Goal: Information Seeking & Learning: Compare options

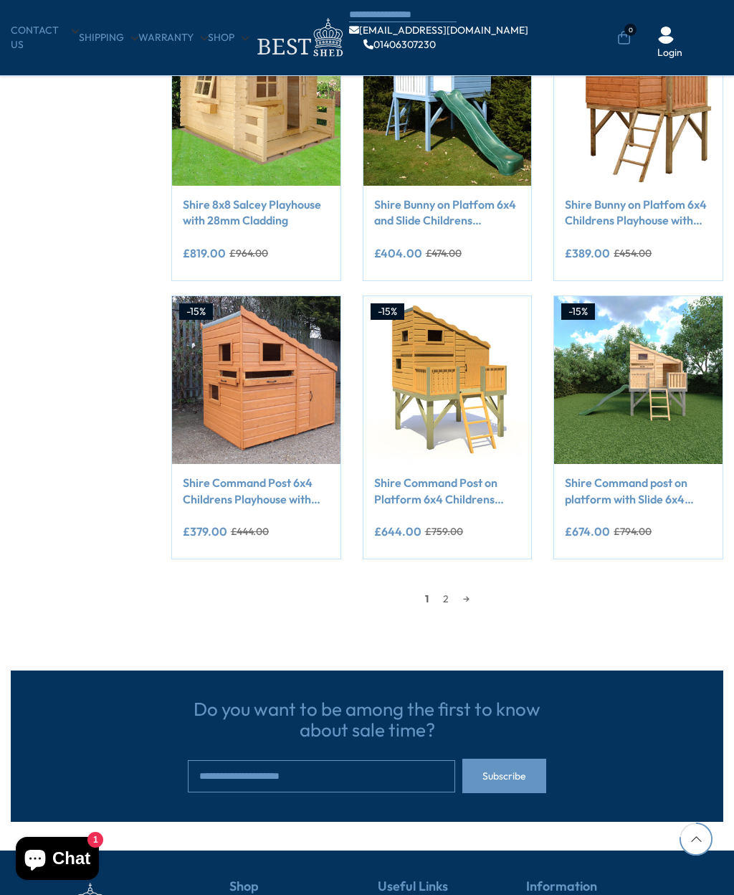
scroll to position [782, 0]
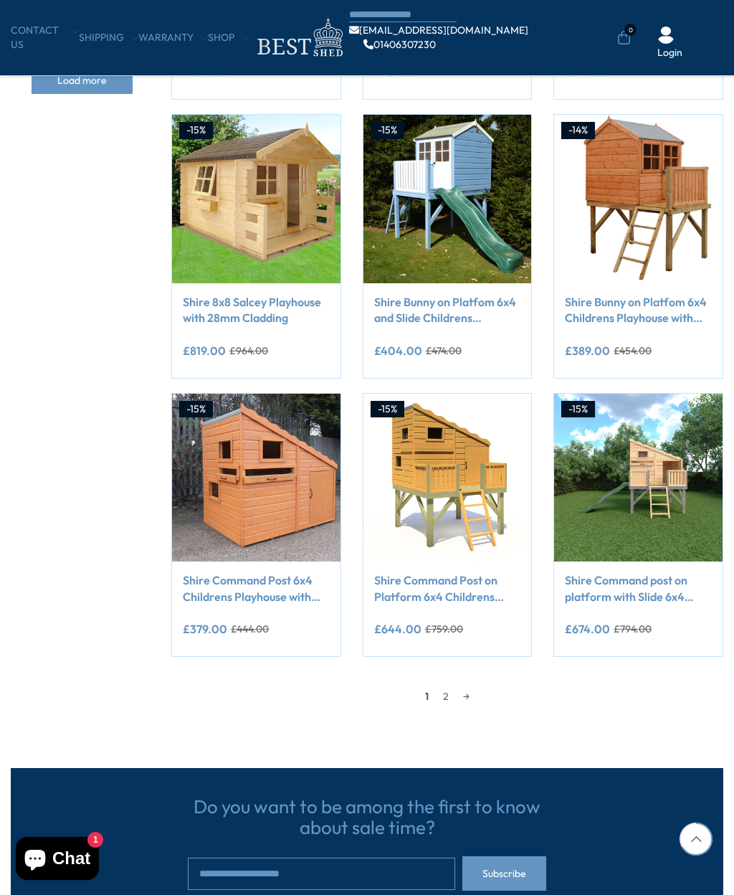
click at [448, 693] on link "2" at bounding box center [446, 697] width 20 height 22
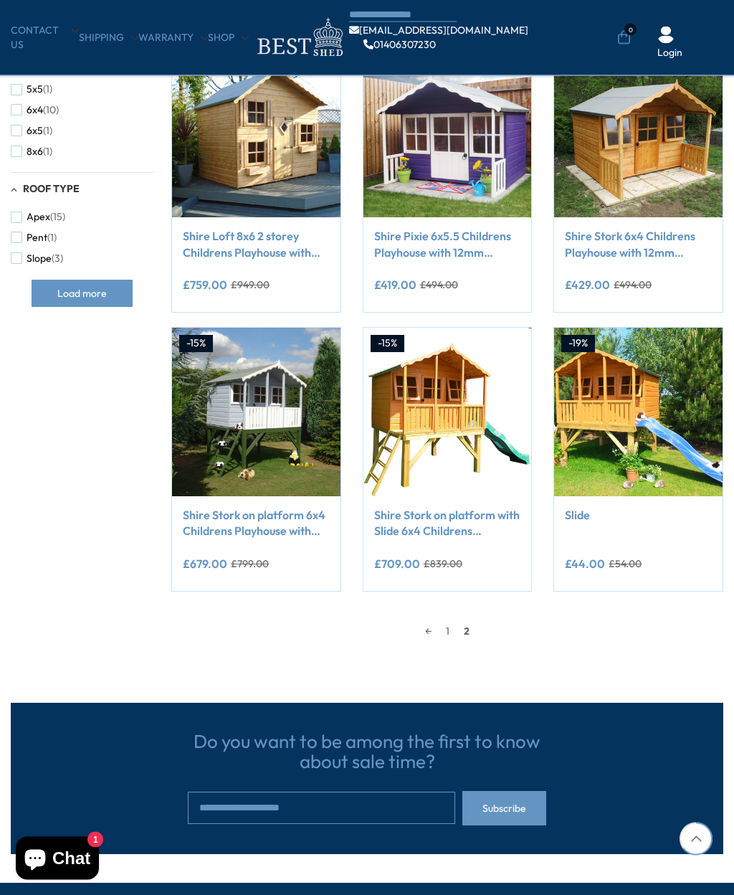
scroll to position [582, 0]
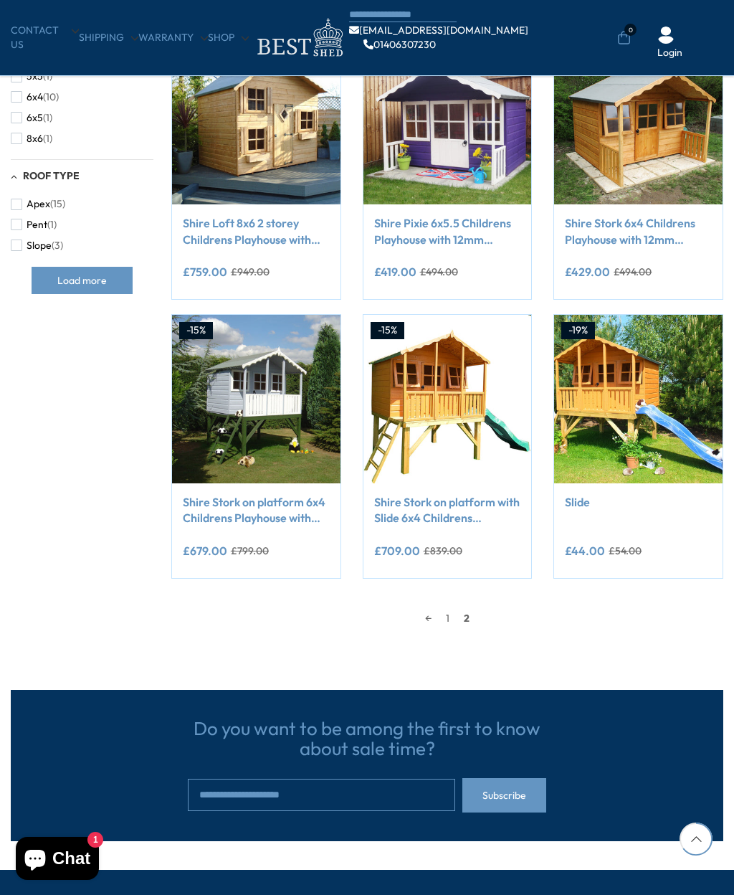
click at [481, 615] on div "← 1 2" at bounding box center [447, 619] width 552 height 22
click at [470, 618] on span "2" at bounding box center [467, 619] width 20 height 22
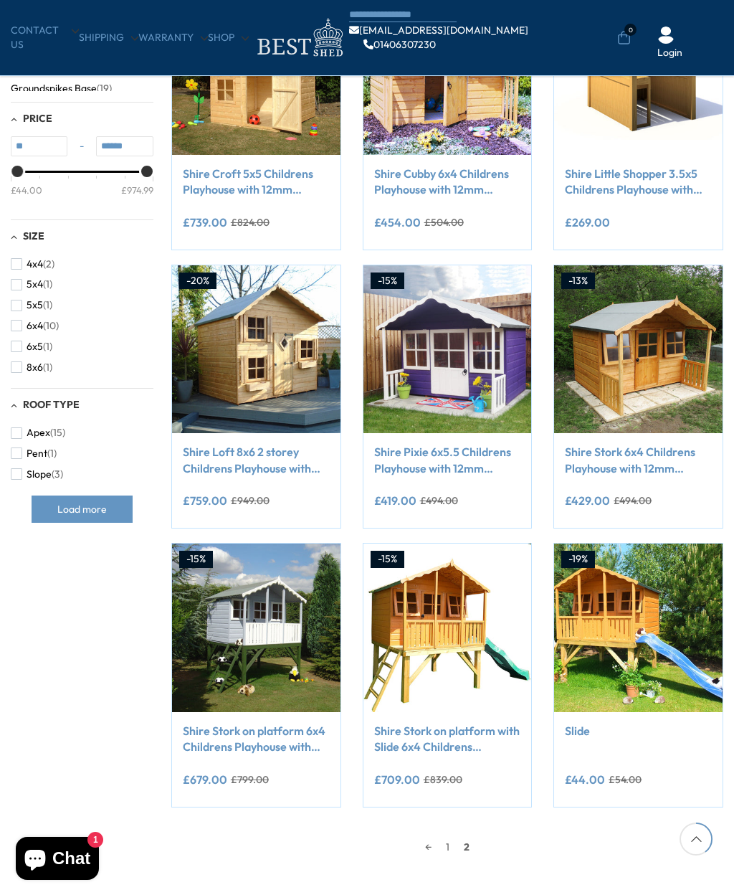
scroll to position [350, 0]
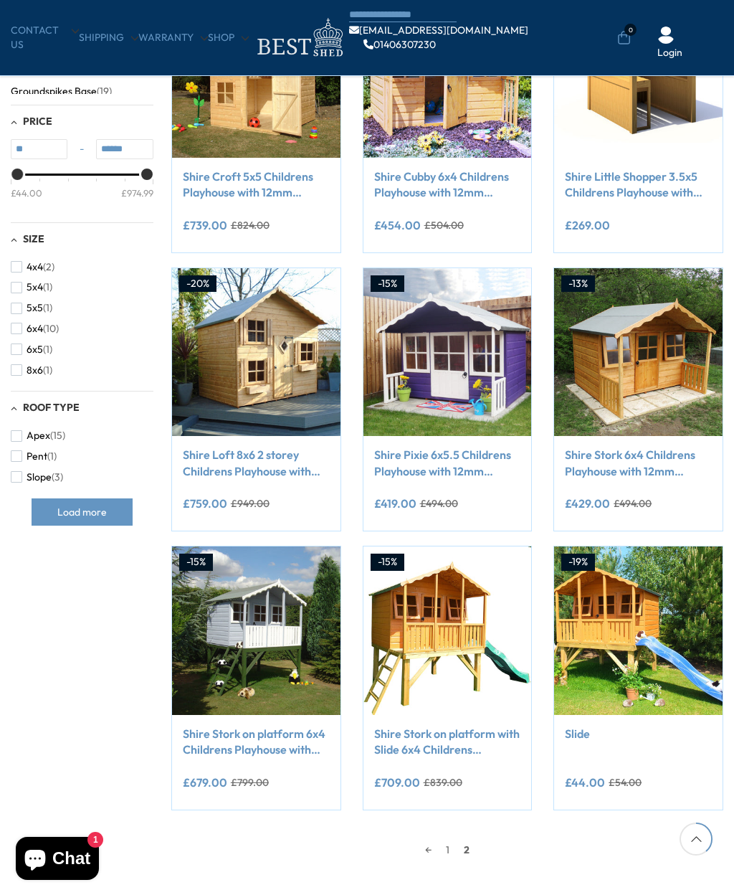
click at [458, 354] on img at bounding box center [448, 352] width 169 height 169
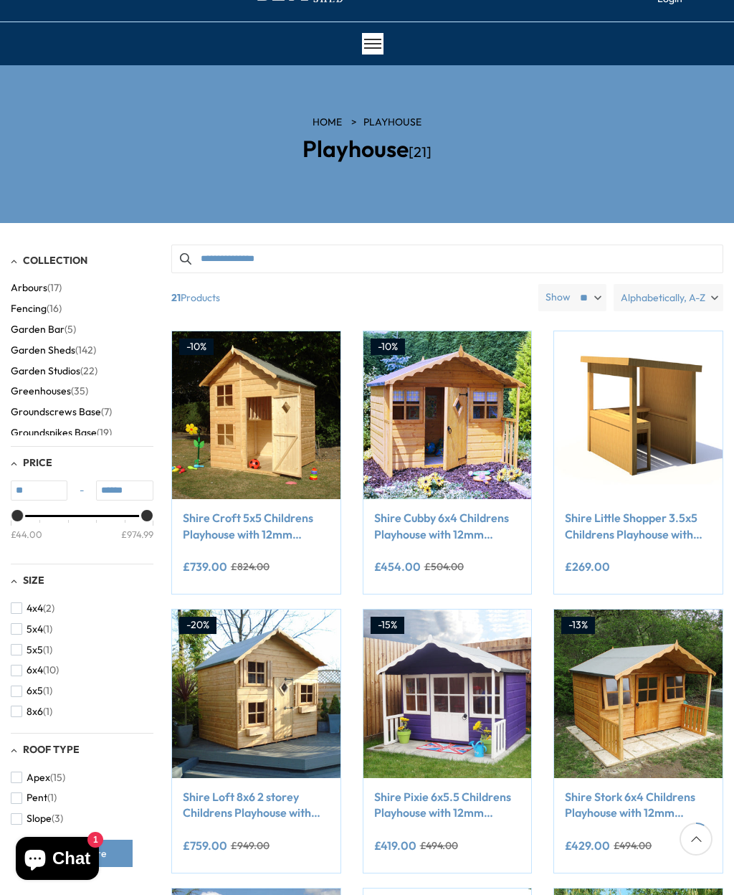
scroll to position [84, 0]
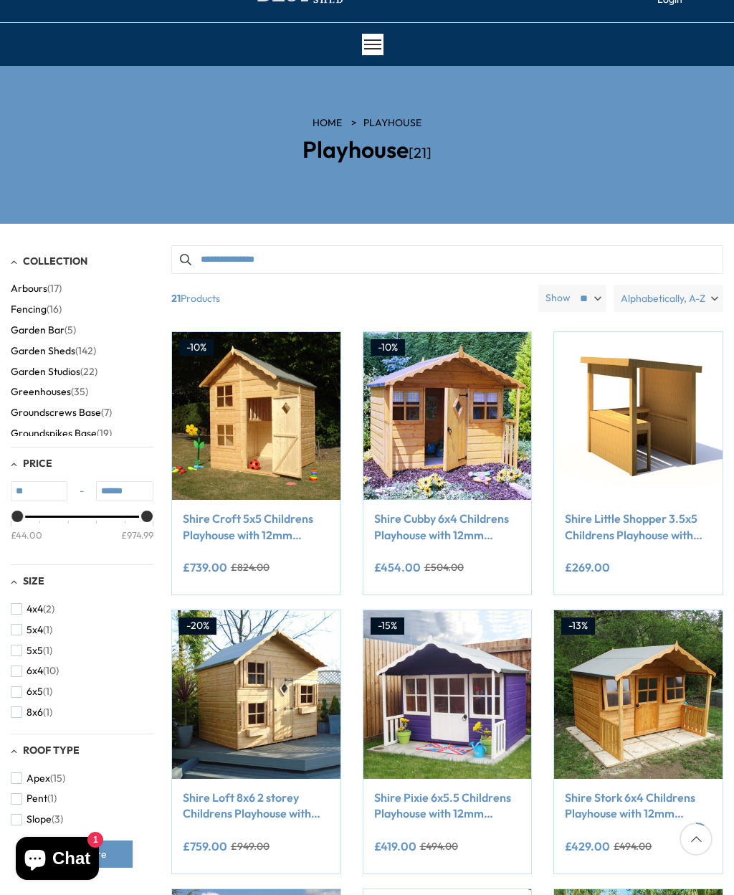
click at [582, 289] on select "** ** **" at bounding box center [590, 298] width 34 height 27
select select "**"
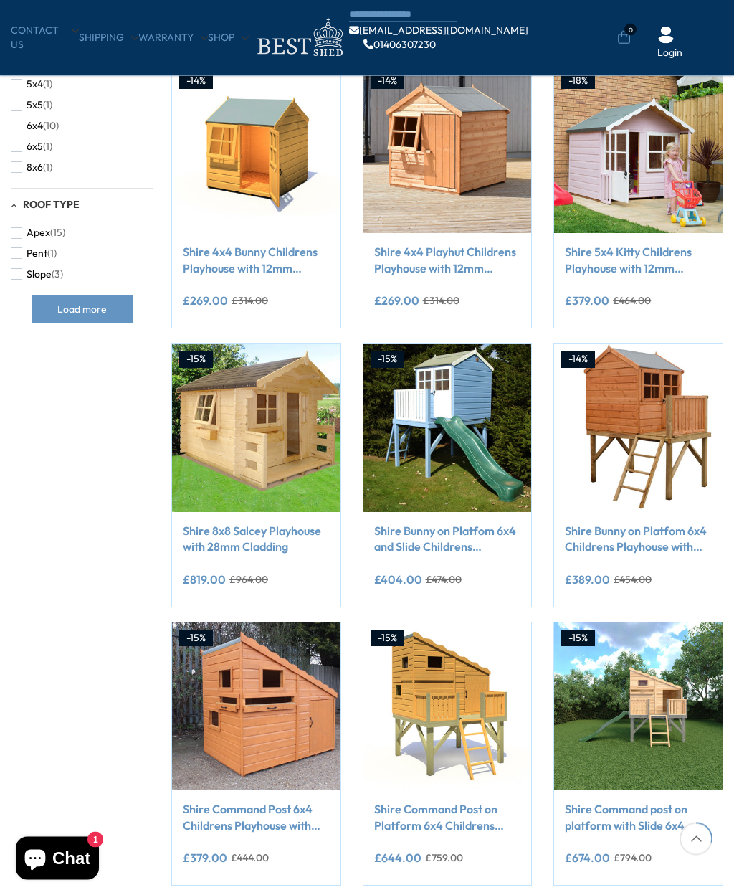
scroll to position [572, 0]
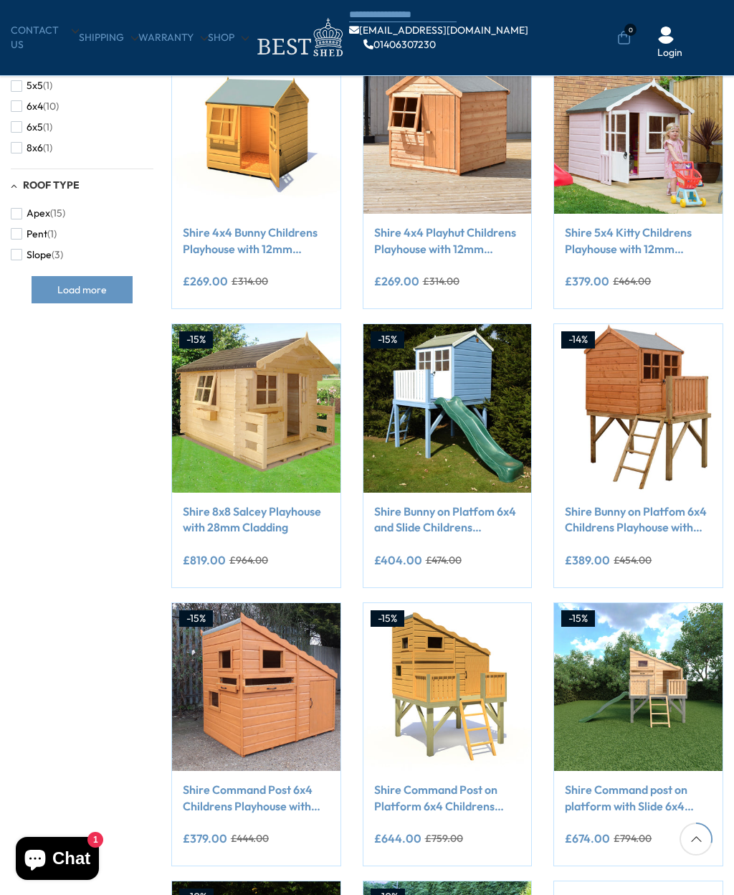
click at [218, 415] on img at bounding box center [256, 408] width 169 height 169
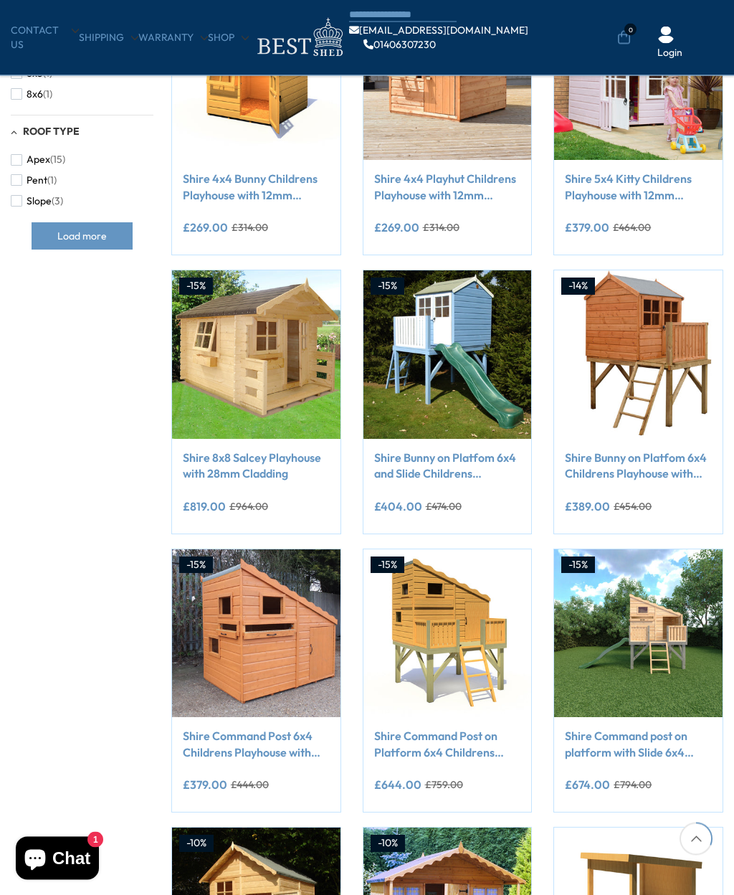
scroll to position [621, 0]
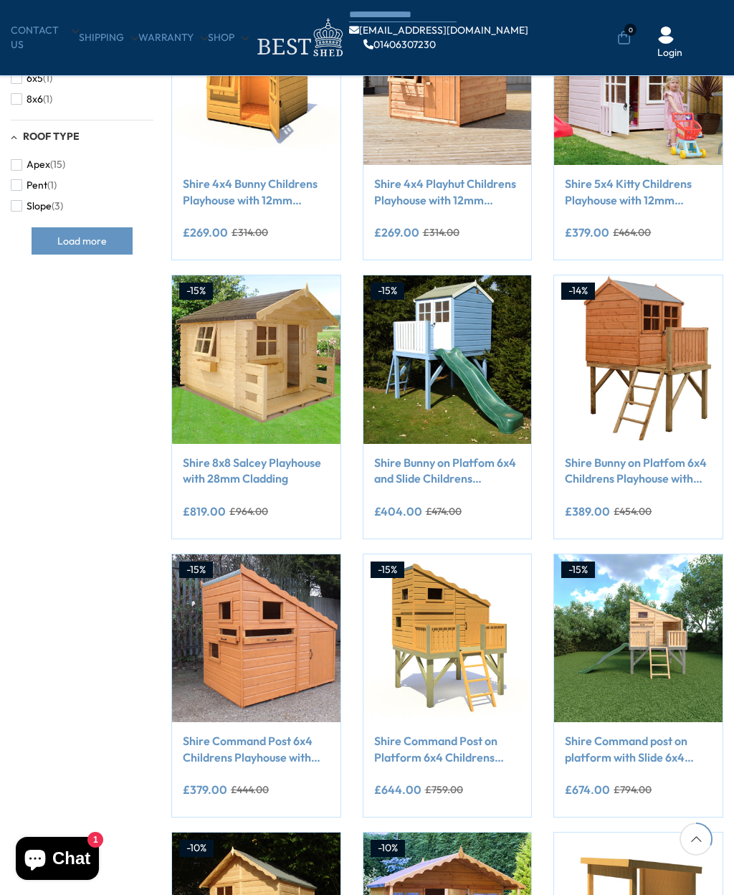
click at [261, 347] on img at bounding box center [256, 359] width 169 height 169
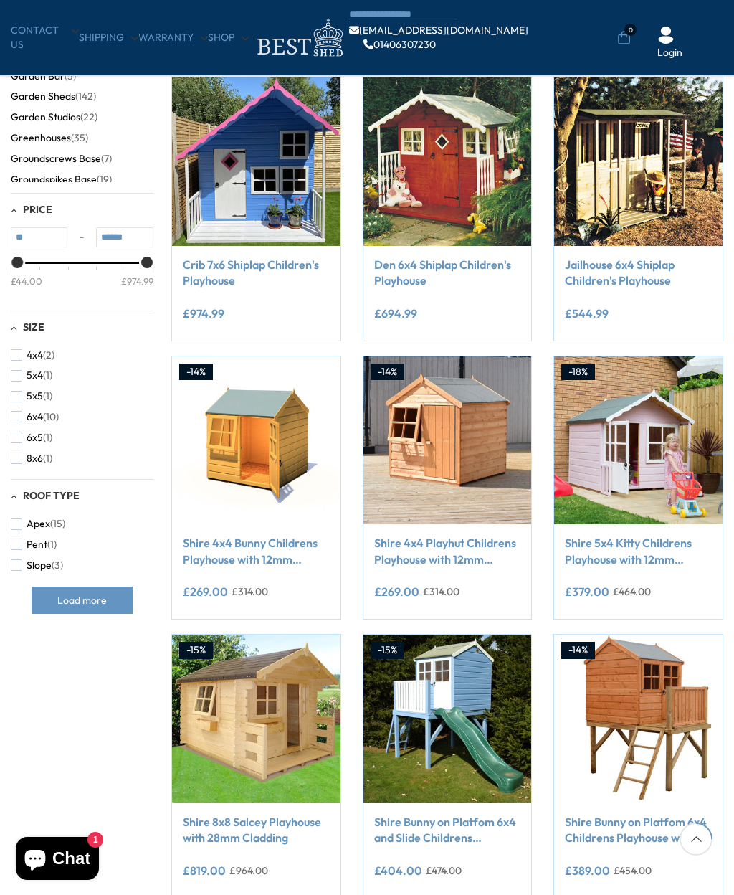
scroll to position [149, 0]
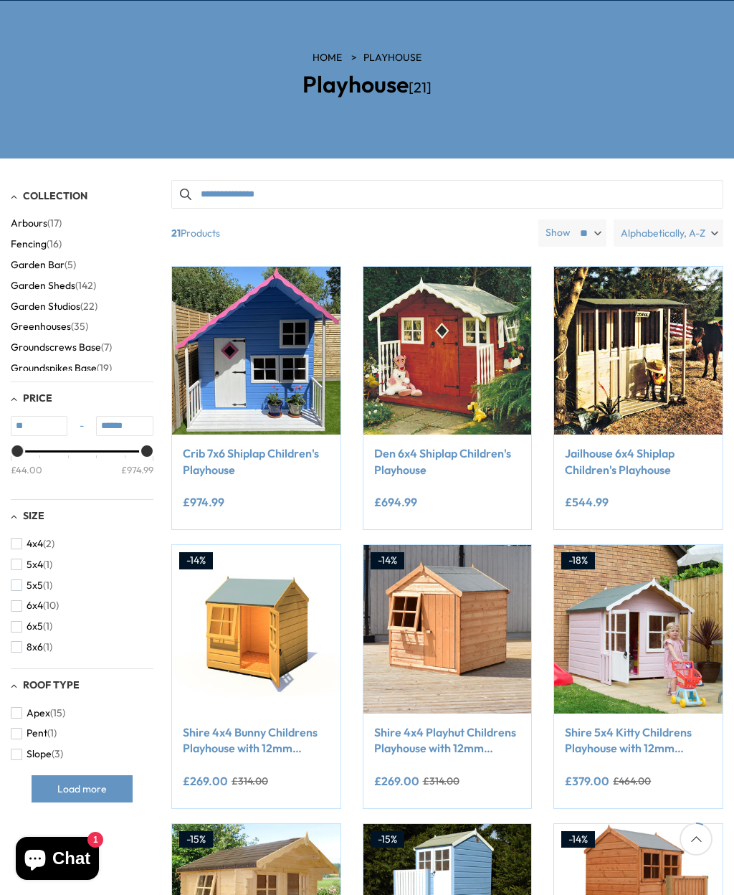
scroll to position [84, 0]
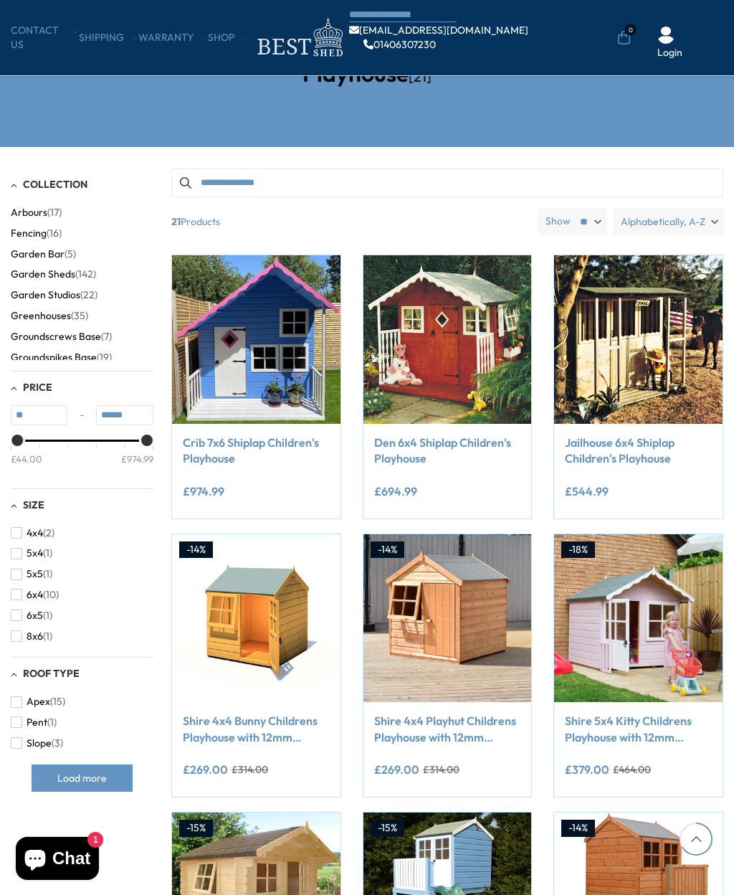
scroll to position [782, 0]
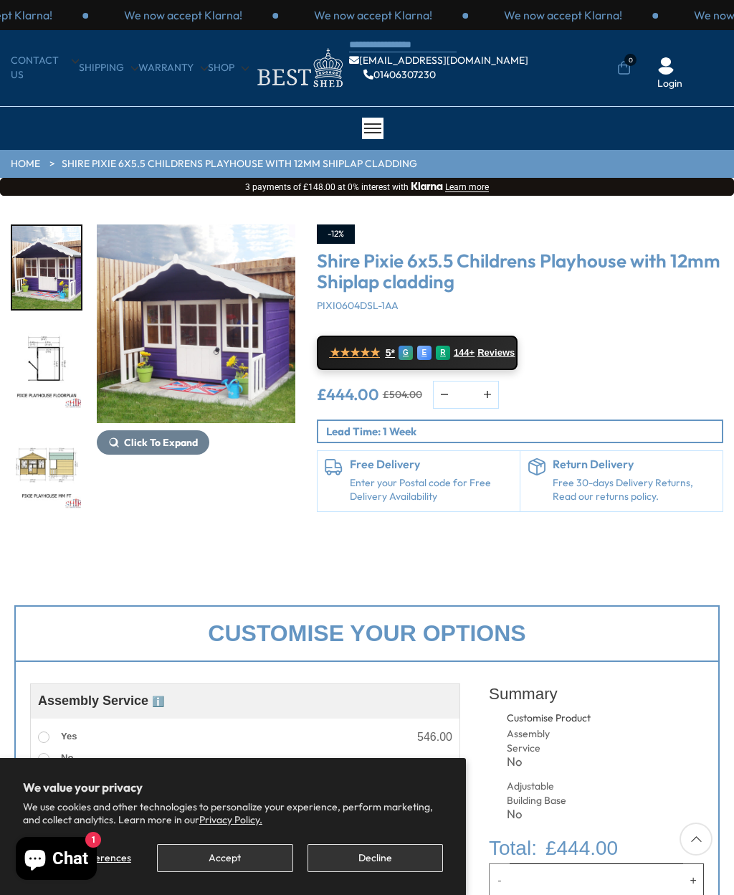
click at [53, 465] on img "3 / 7" at bounding box center [46, 468] width 69 height 83
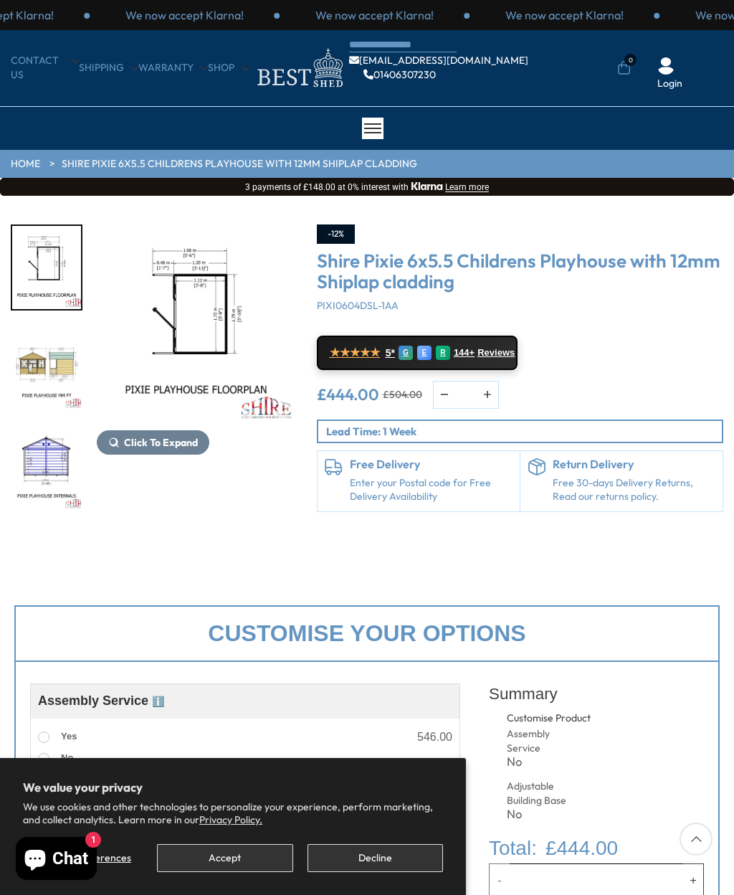
click at [51, 374] on img "3 / 7" at bounding box center [46, 367] width 69 height 83
click at [176, 441] on span "Click To Expand" at bounding box center [161, 442] width 74 height 13
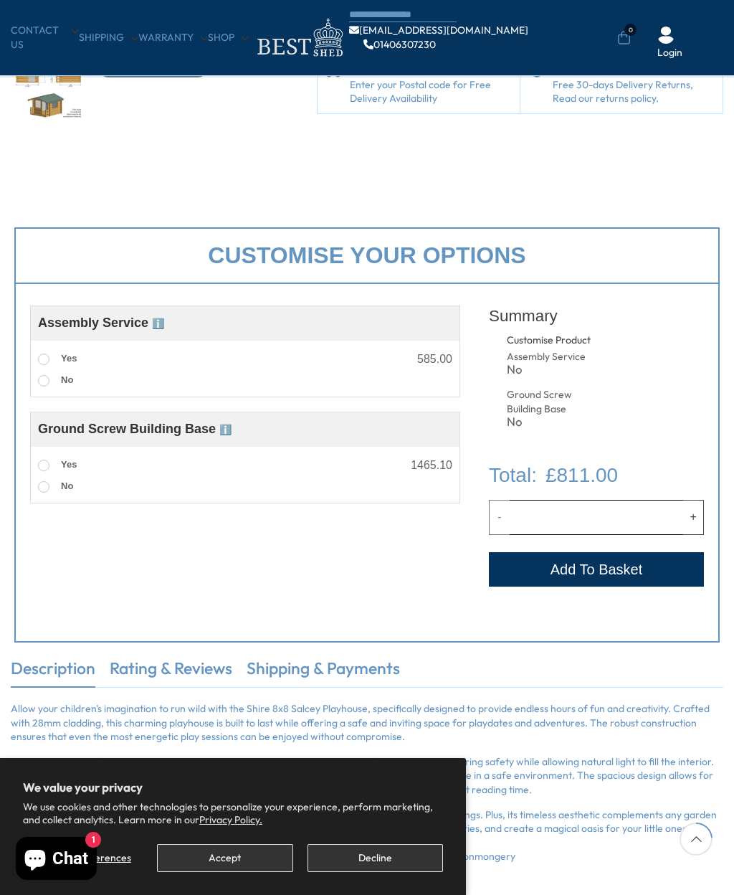
scroll to position [302, 0]
click at [47, 360] on span at bounding box center [43, 358] width 11 height 11
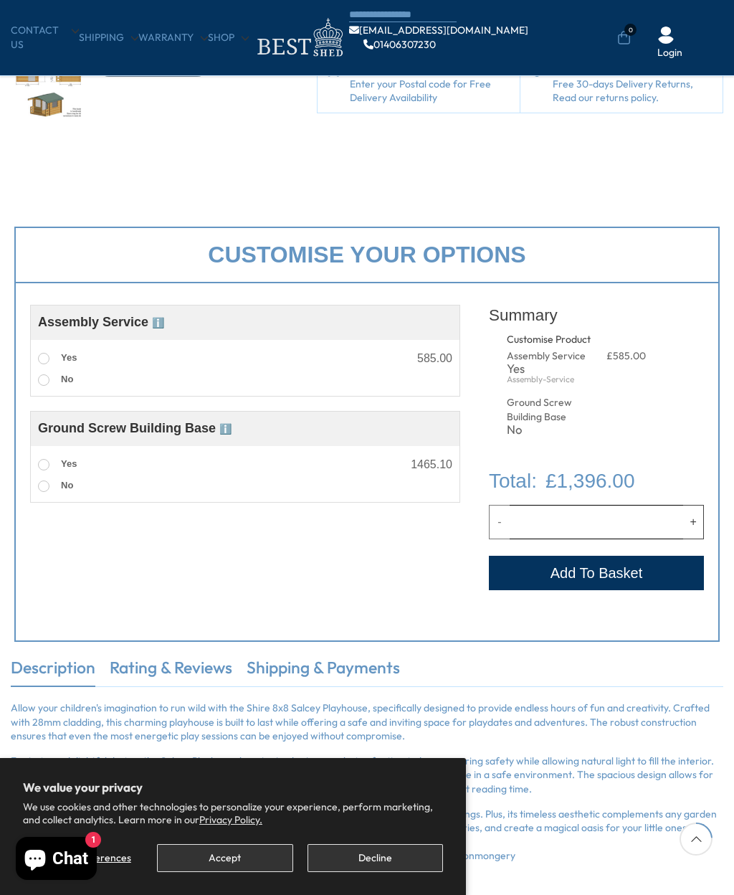
click at [39, 465] on span at bounding box center [43, 464] width 11 height 11
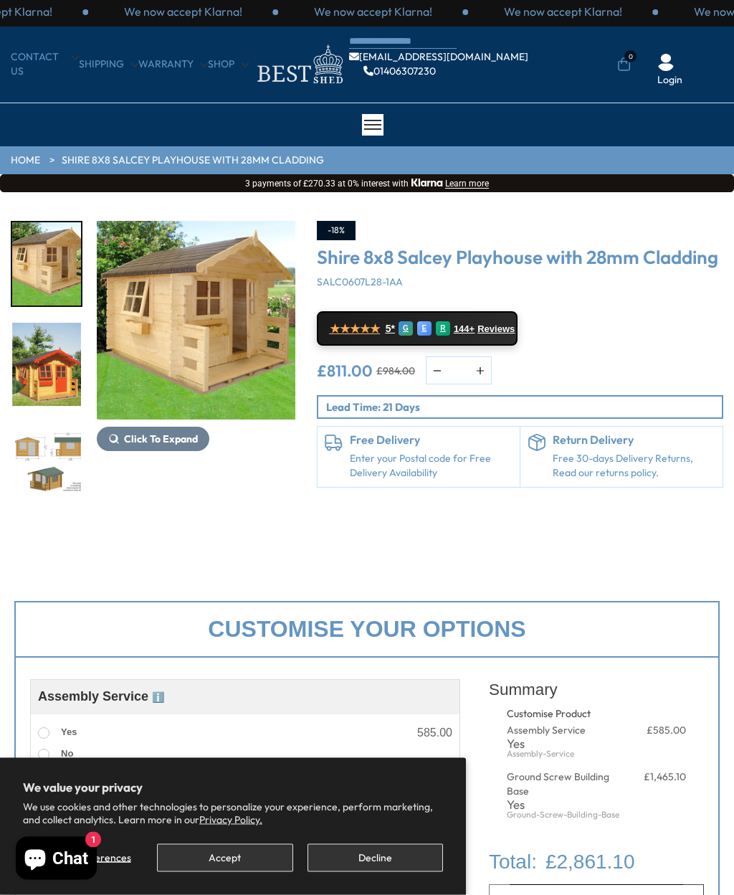
scroll to position [0, 0]
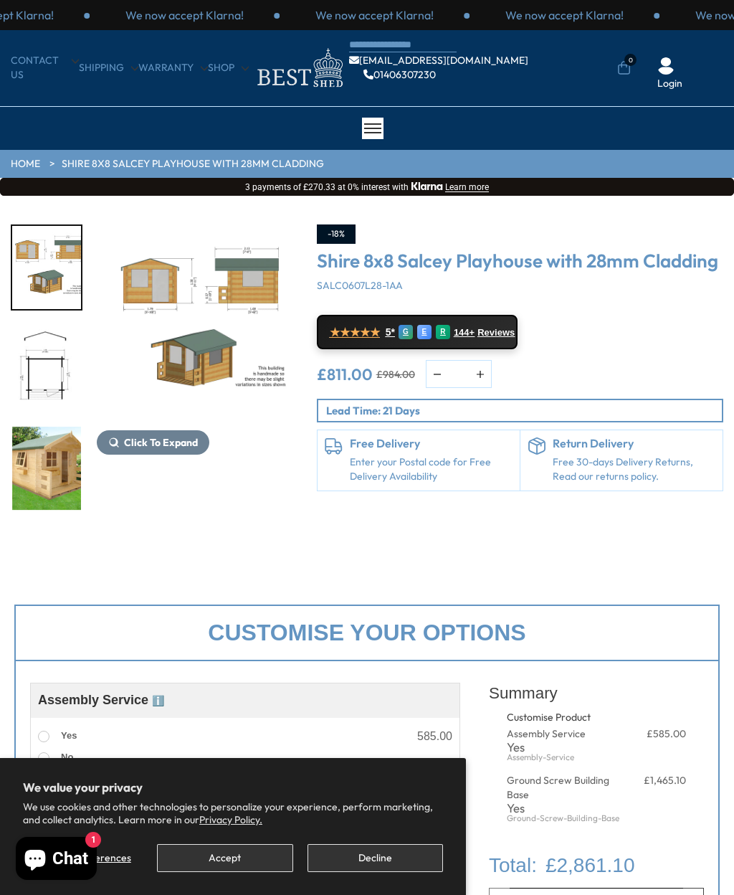
click at [71, 453] on div at bounding box center [54, 367] width 86 height 287
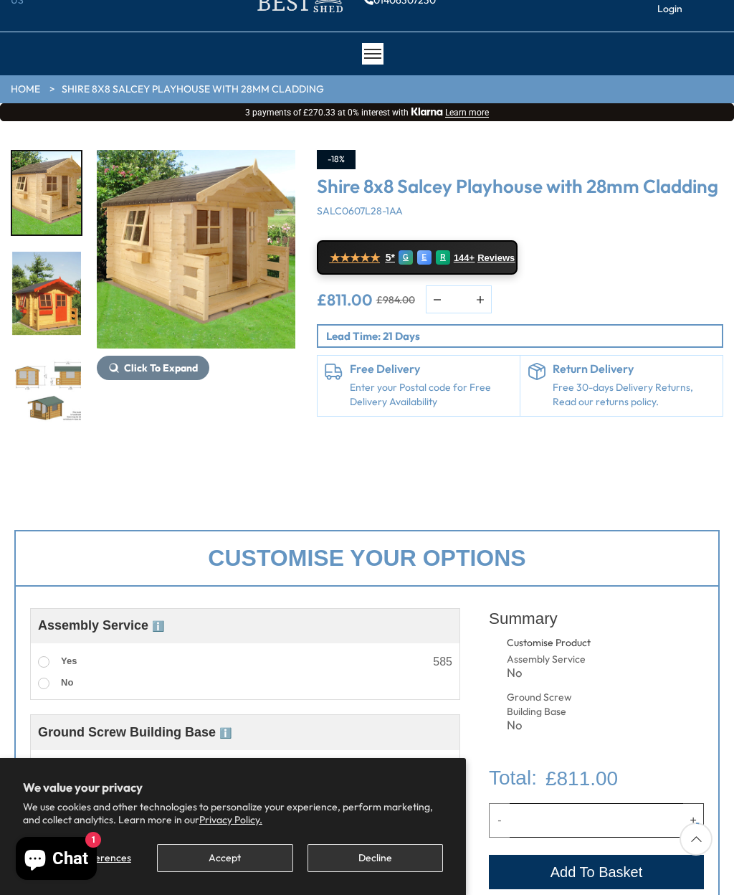
scroll to position [76, 0]
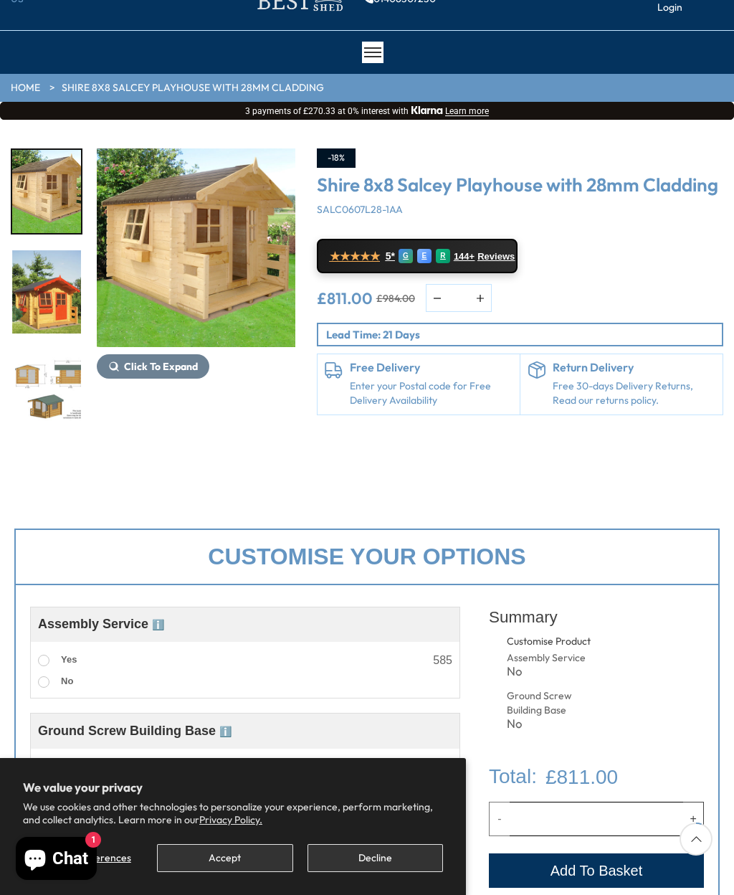
click at [44, 654] on label "Yes" at bounding box center [57, 660] width 39 height 19
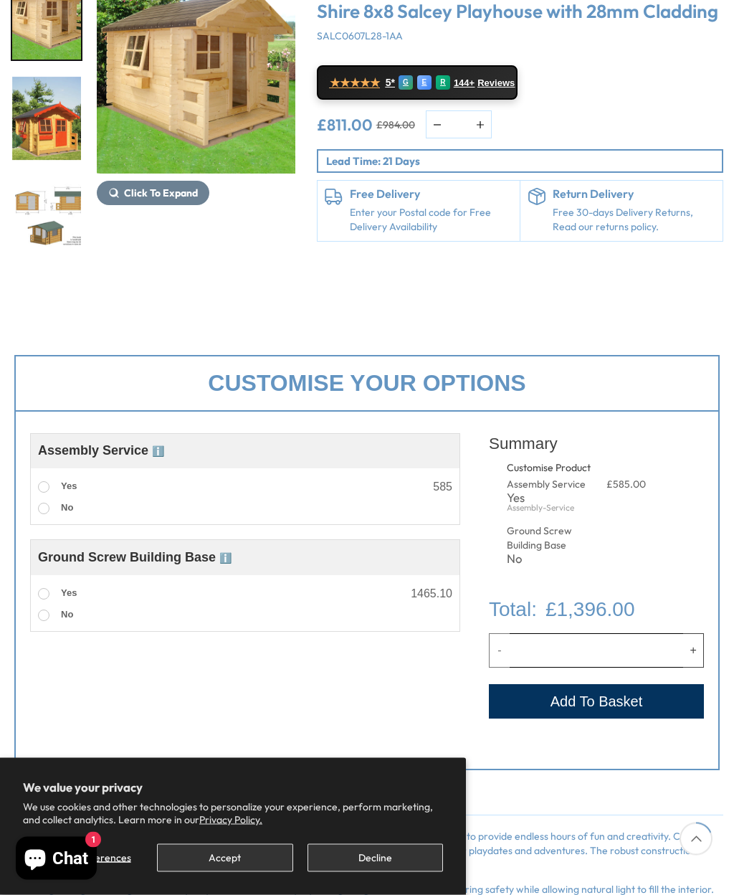
scroll to position [251, 0]
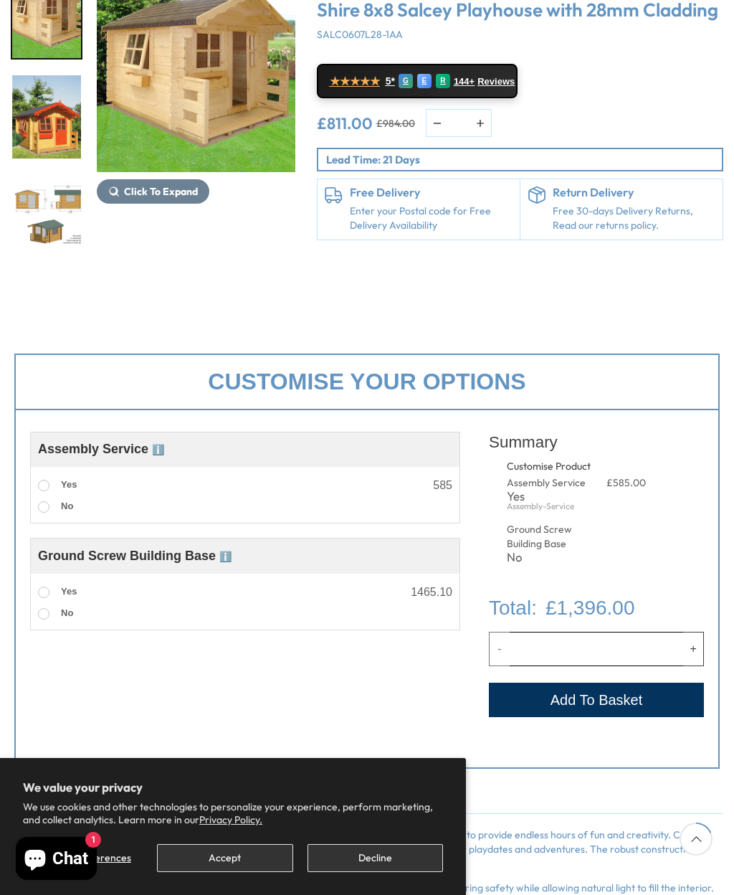
click at [48, 592] on span at bounding box center [43, 592] width 11 height 11
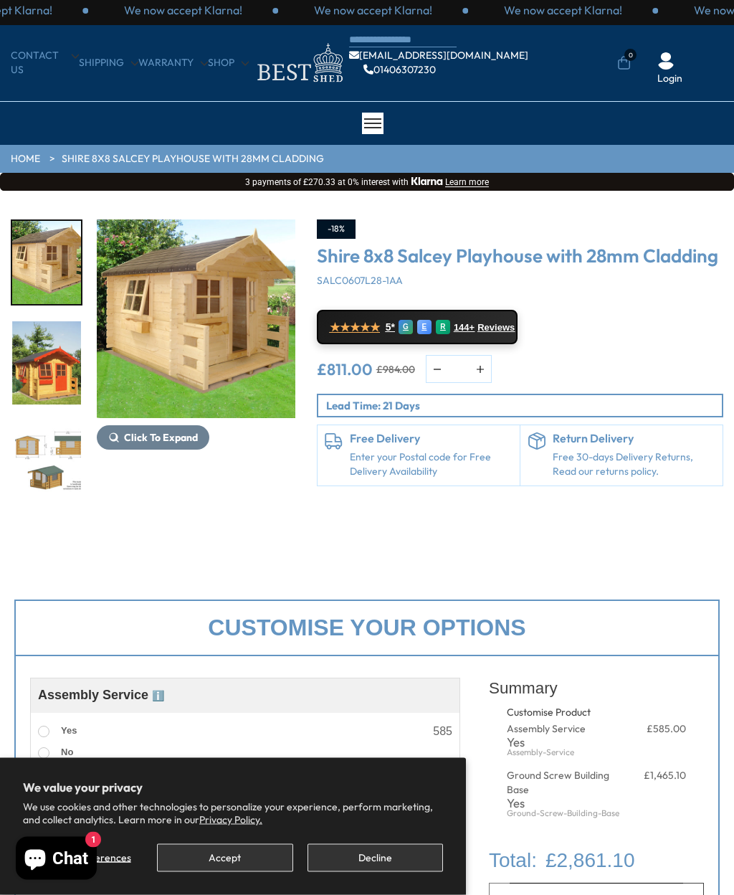
scroll to position [0, 0]
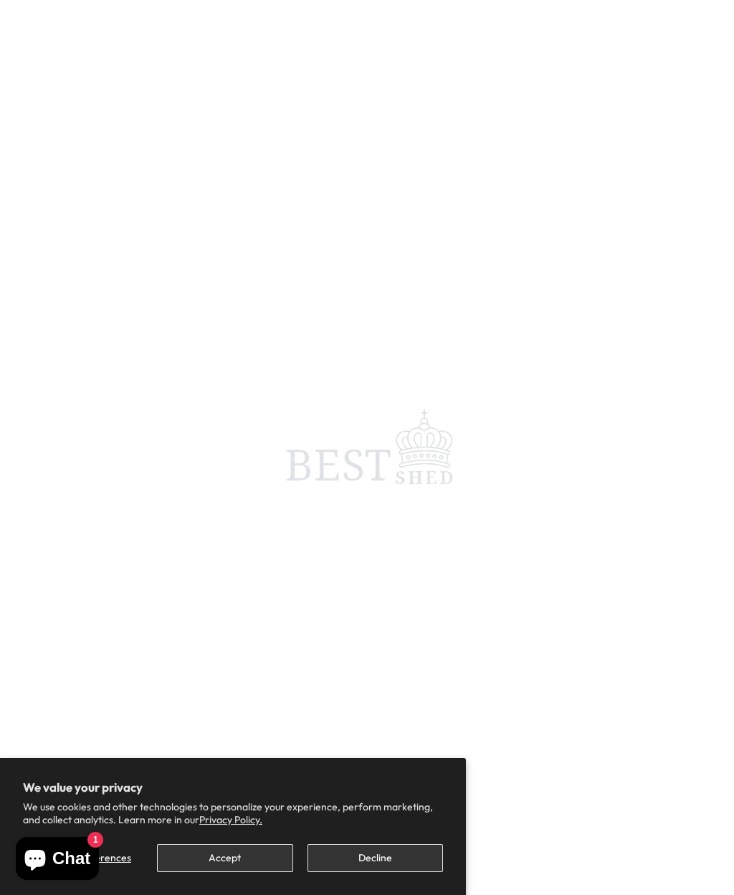
scroll to position [1182, 0]
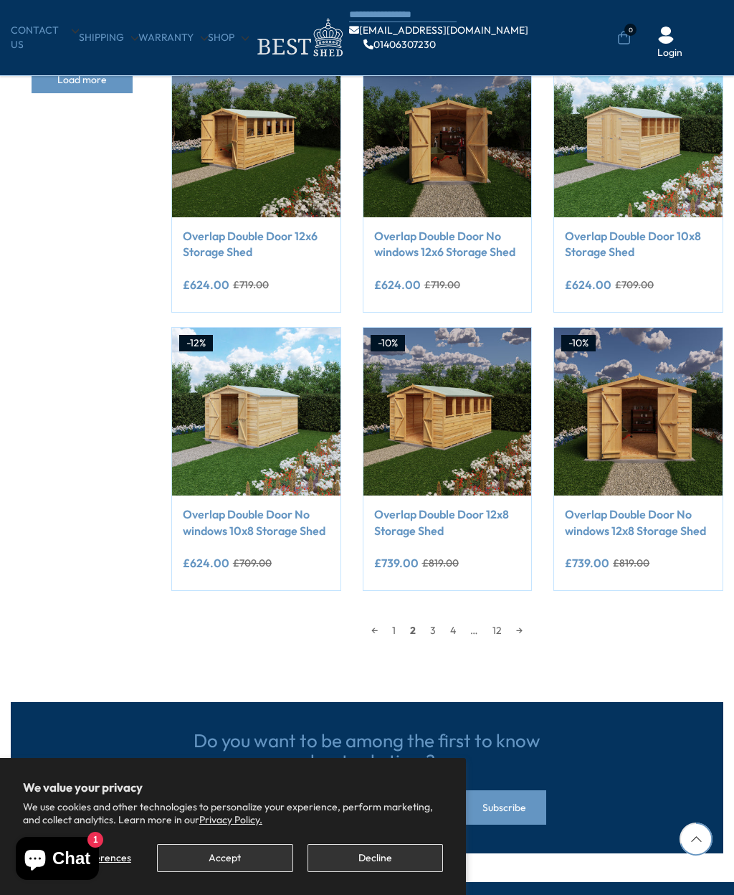
scroll to position [859, 0]
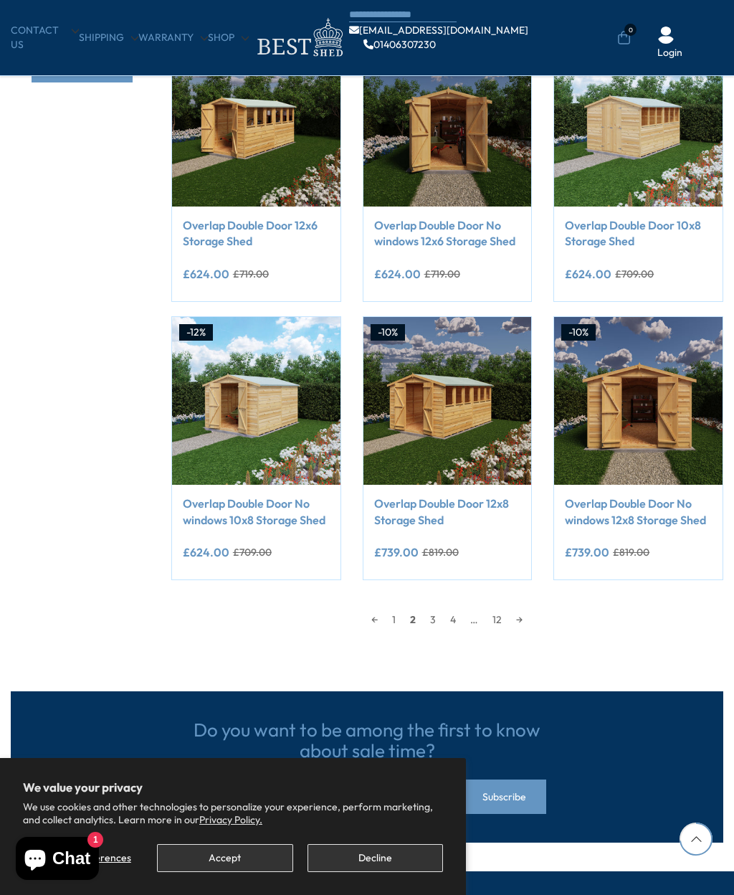
click at [436, 609] on link "3" at bounding box center [433, 620] width 20 height 22
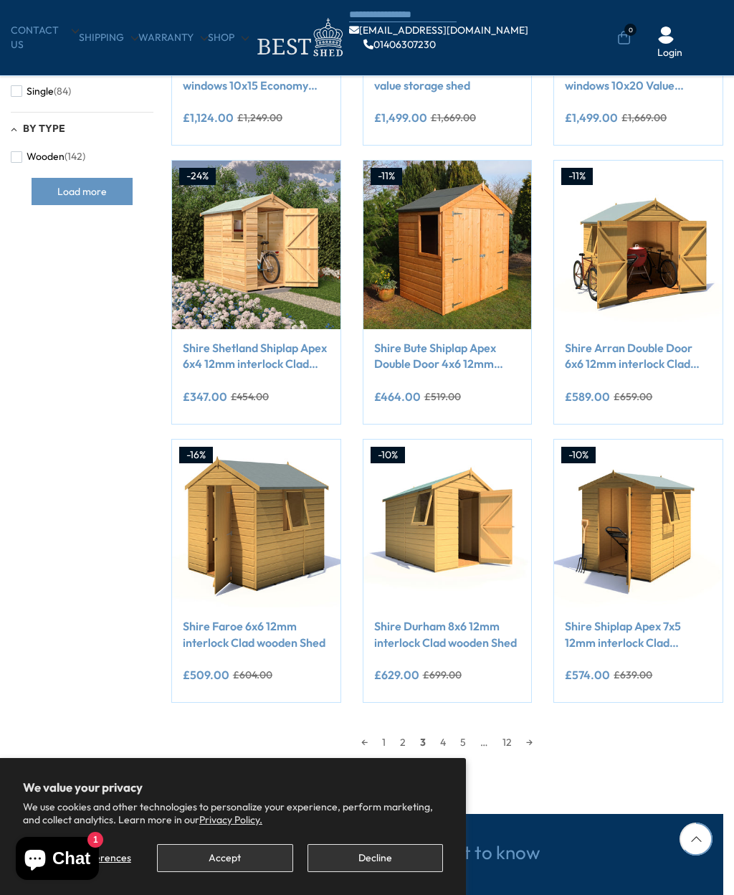
scroll to position [734, 0]
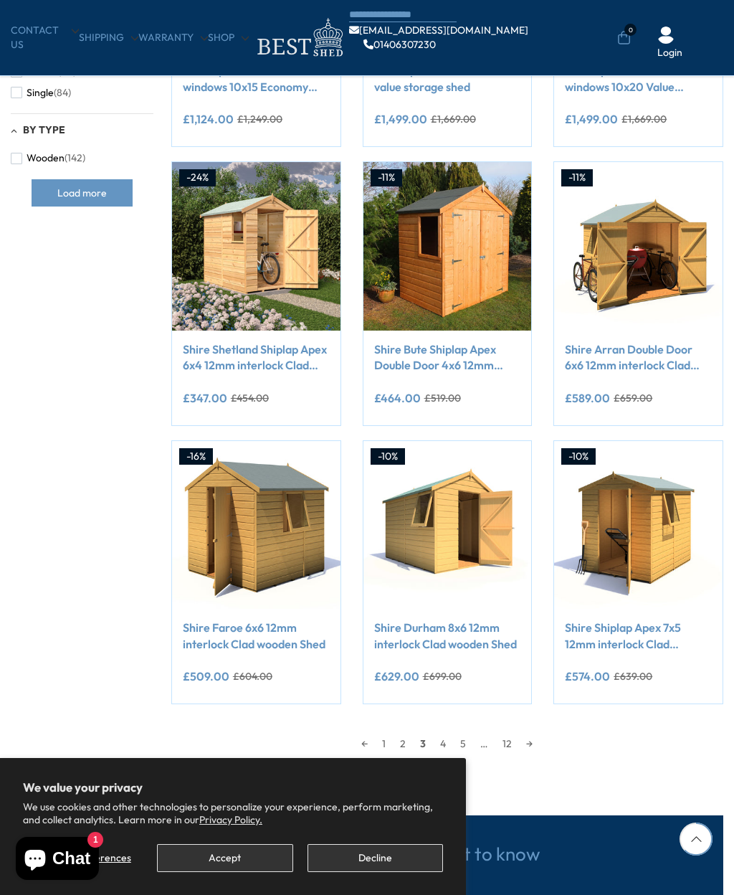
click at [232, 241] on img at bounding box center [256, 246] width 169 height 169
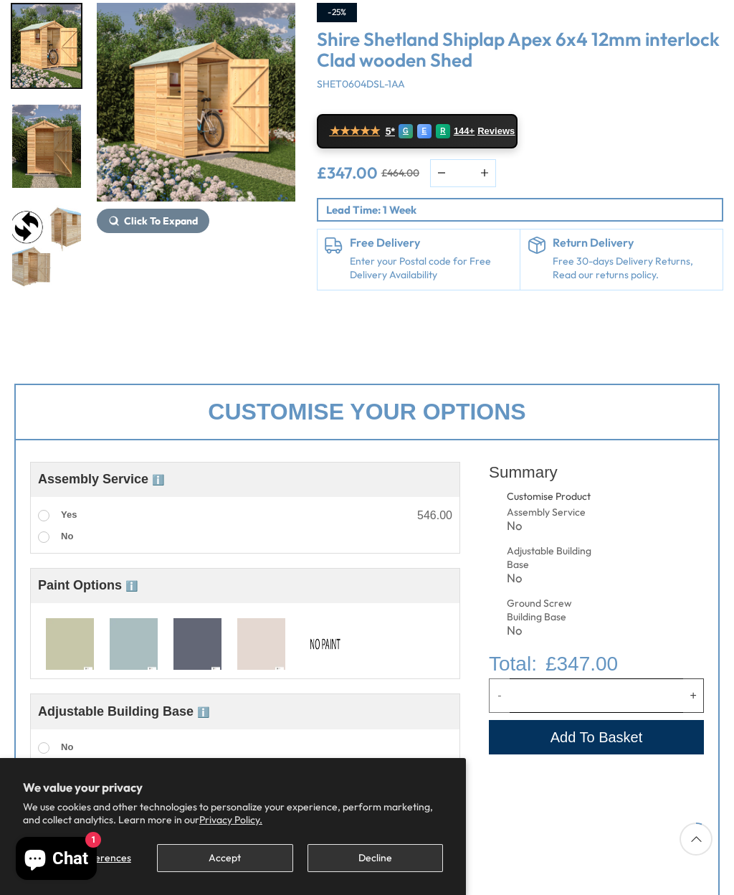
scroll to position [222, 0]
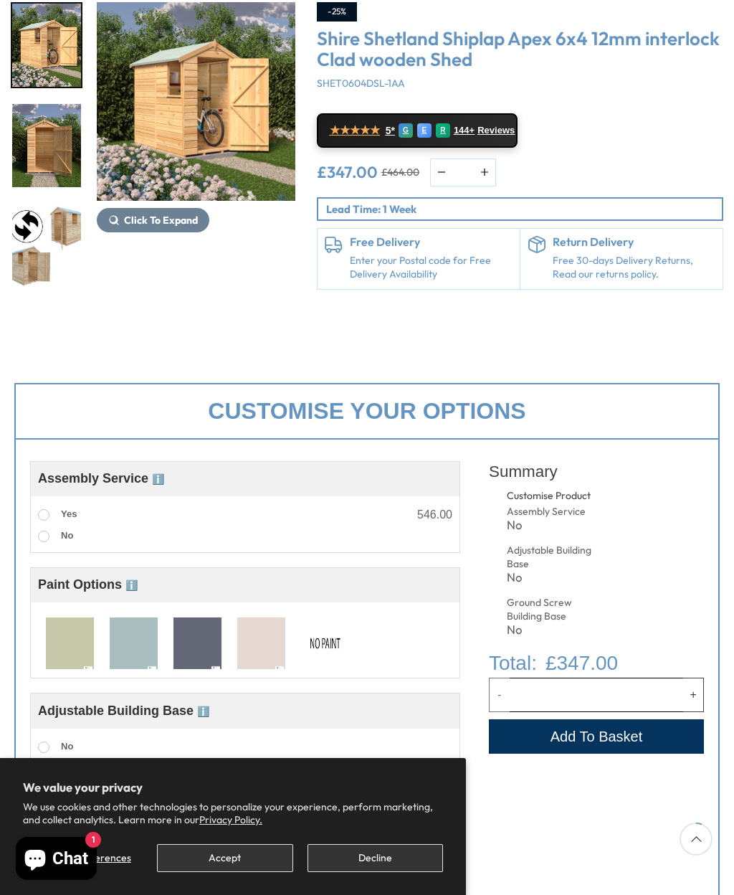
click at [58, 643] on img at bounding box center [70, 644] width 48 height 53
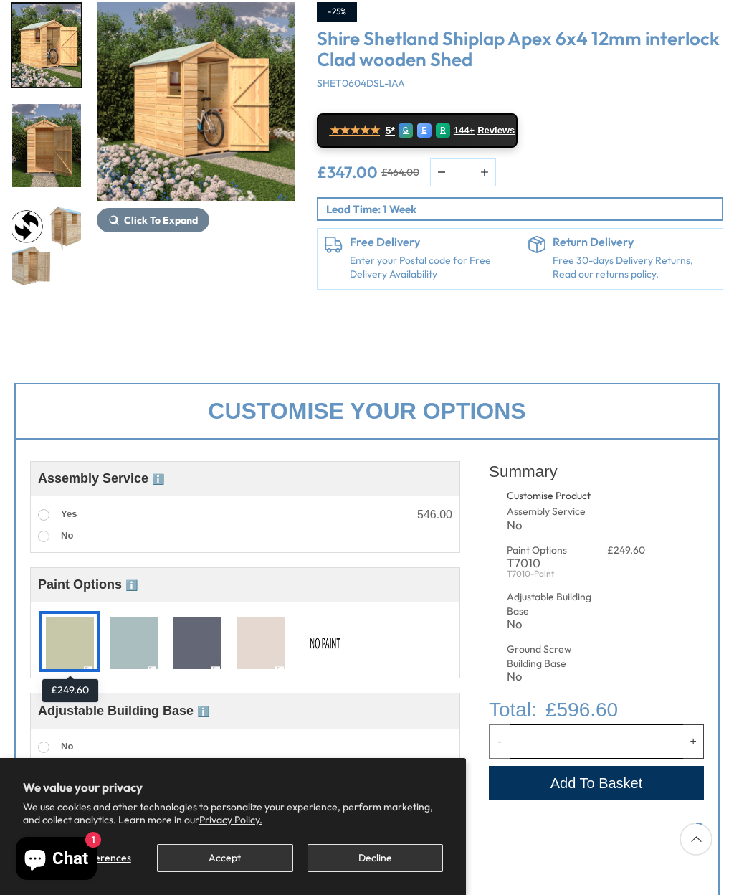
click at [126, 642] on img at bounding box center [134, 644] width 48 height 53
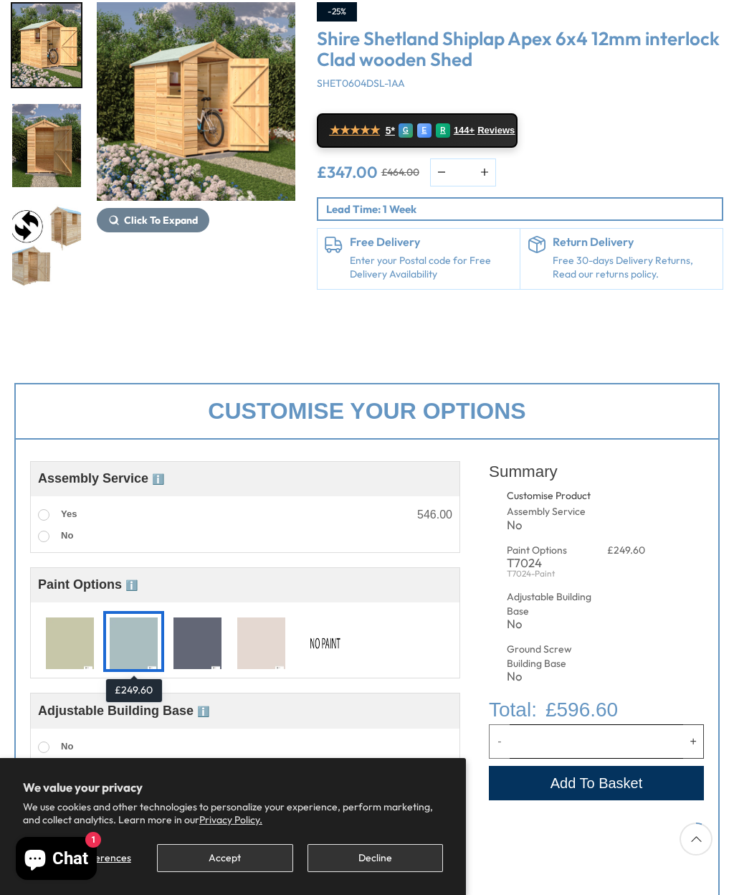
click at [193, 648] on img at bounding box center [198, 644] width 48 height 53
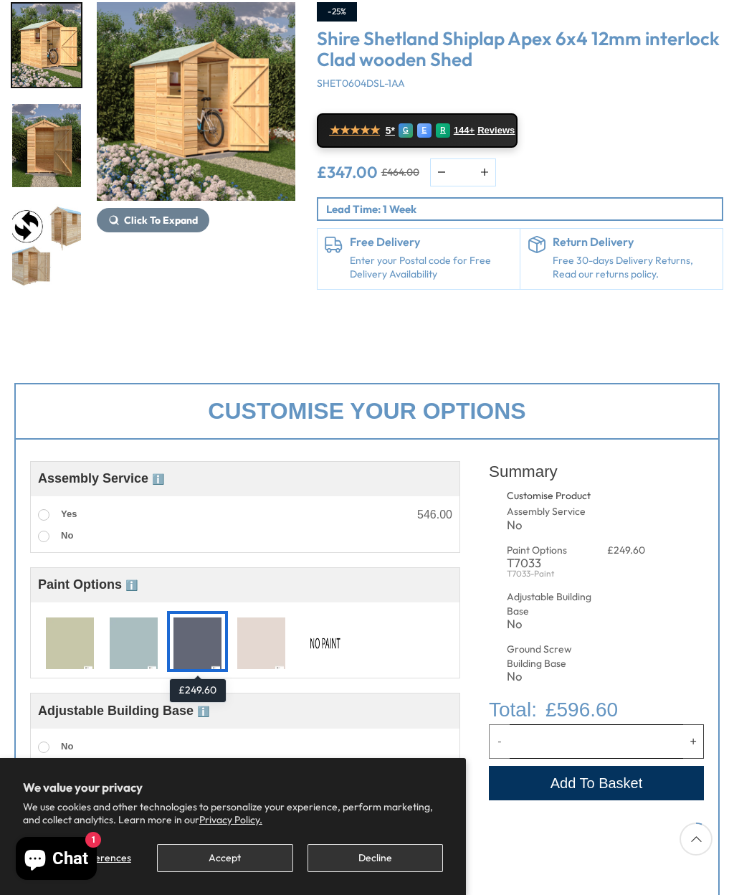
click at [259, 642] on img at bounding box center [261, 644] width 48 height 53
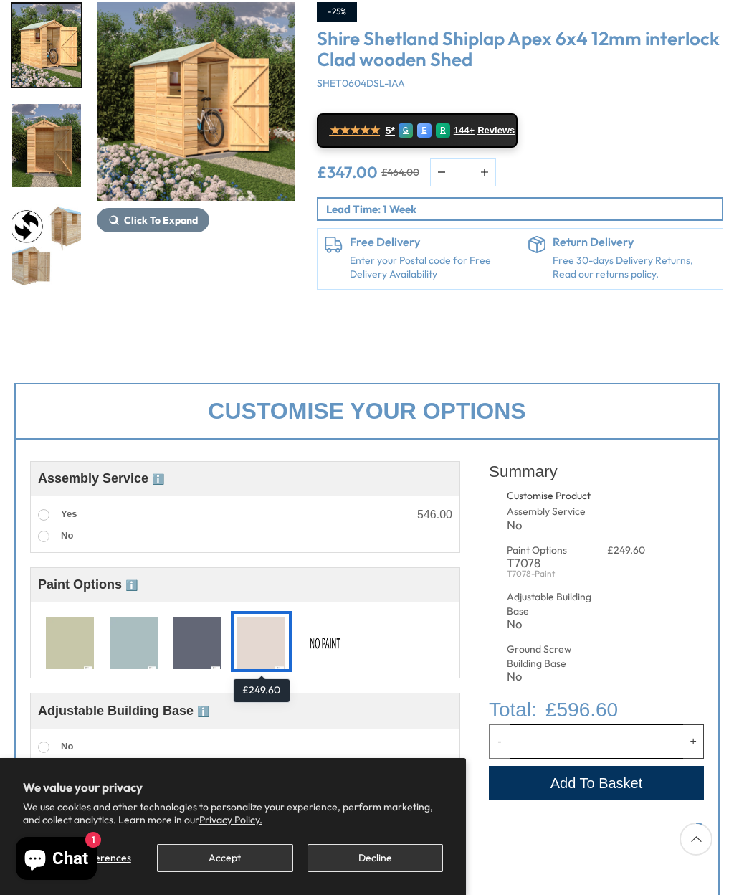
click at [320, 636] on img at bounding box center [325, 644] width 48 height 53
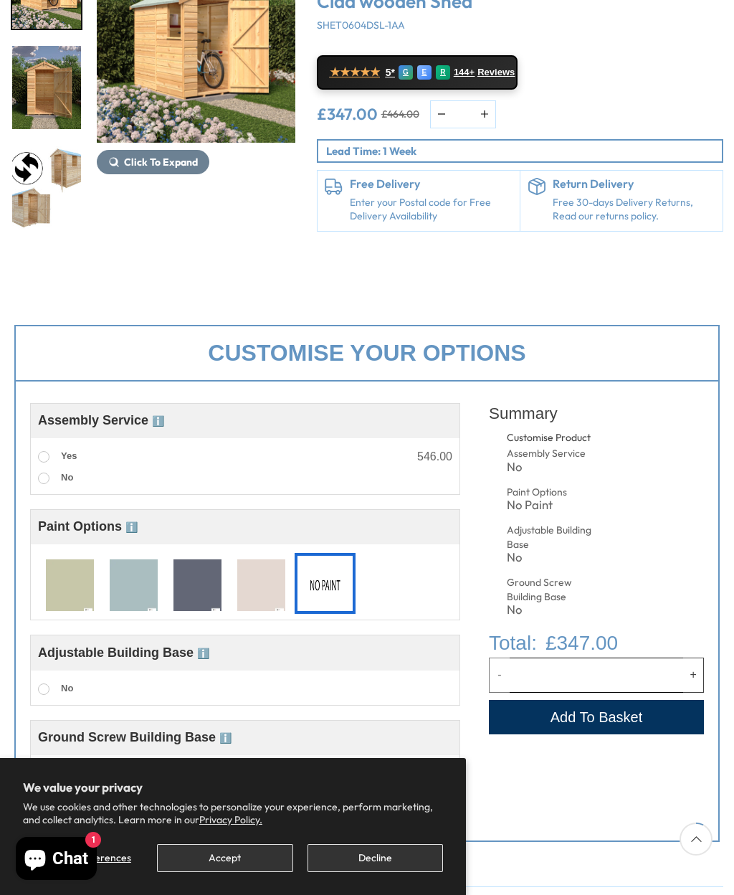
scroll to position [283, 0]
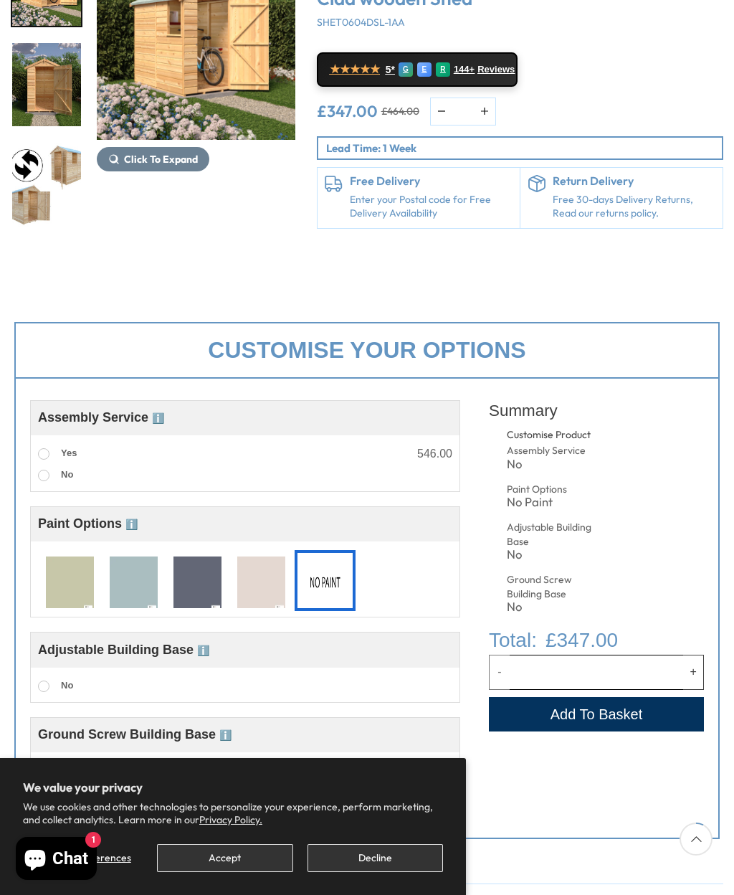
click at [44, 689] on span at bounding box center [43, 686] width 11 height 11
click at [45, 684] on span at bounding box center [43, 686] width 11 height 11
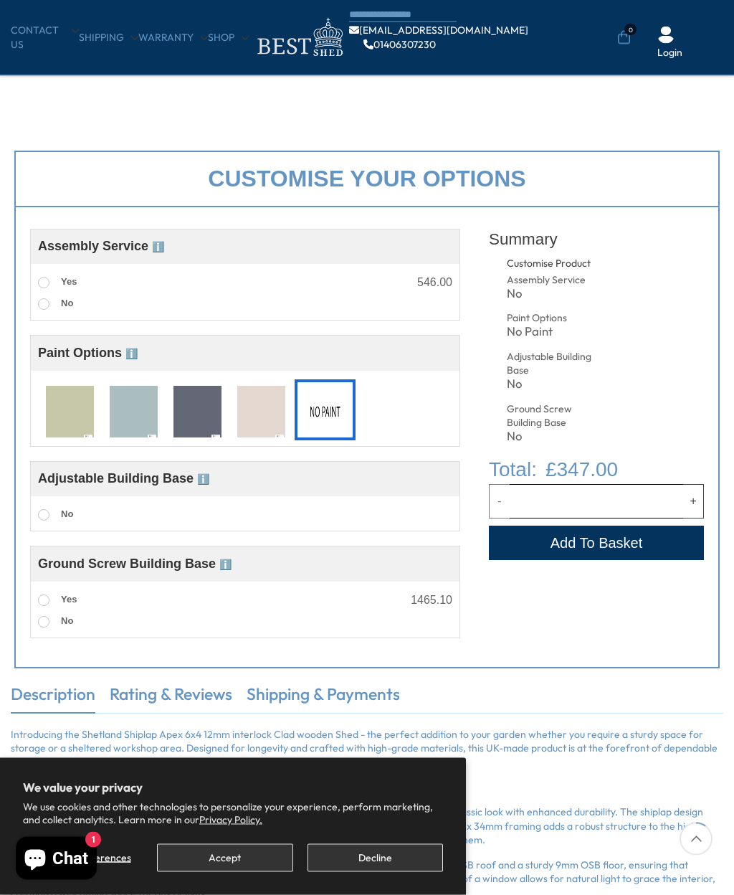
scroll to position [379, 0]
click at [44, 601] on span at bounding box center [43, 599] width 11 height 11
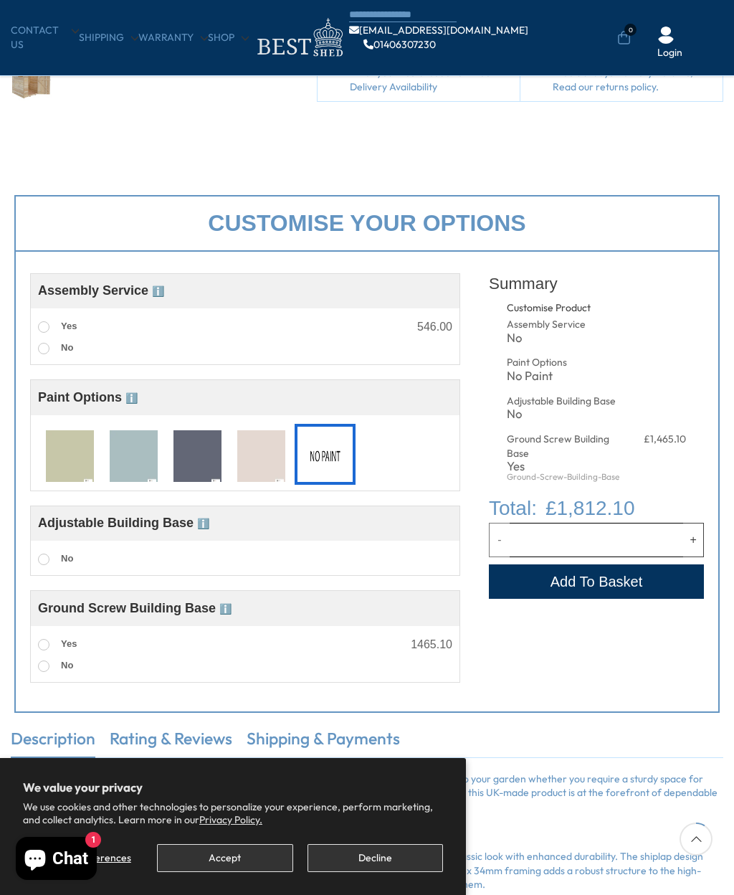
scroll to position [333, 0]
click at [39, 644] on span at bounding box center [43, 645] width 11 height 11
click at [33, 651] on div "Assembled Ground Screw Base A strong, eco-friendly alternative to concrete, our…" at bounding box center [245, 655] width 429 height 43
click at [44, 676] on label "No" at bounding box center [55, 667] width 35 height 19
